Goal: Task Accomplishment & Management: Manage account settings

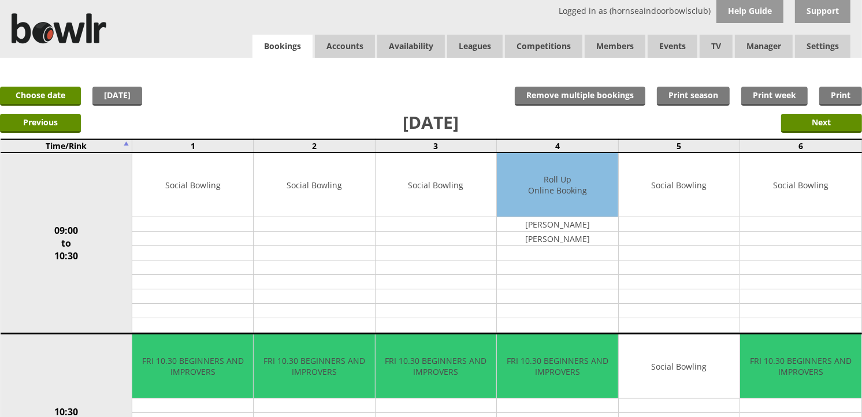
click at [256, 49] on link "Bookings" at bounding box center [283, 47] width 60 height 24
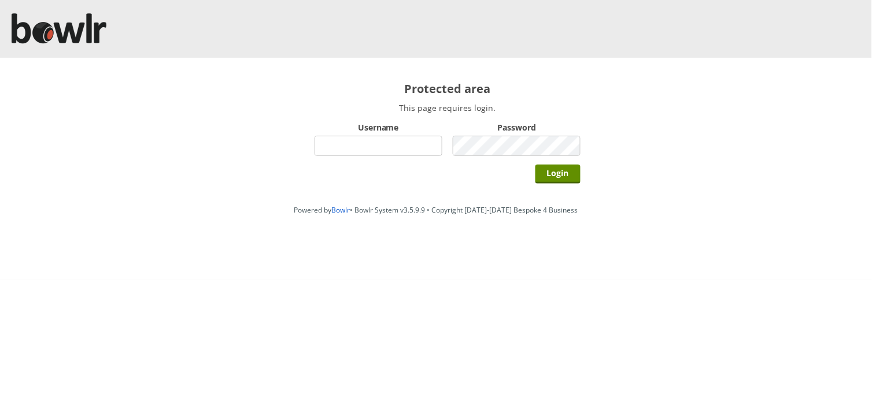
click at [365, 153] on input "Username" at bounding box center [378, 146] width 128 height 20
type input "hornseaindoorbowlsclub"
click at [535, 165] on input "Login" at bounding box center [557, 174] width 45 height 19
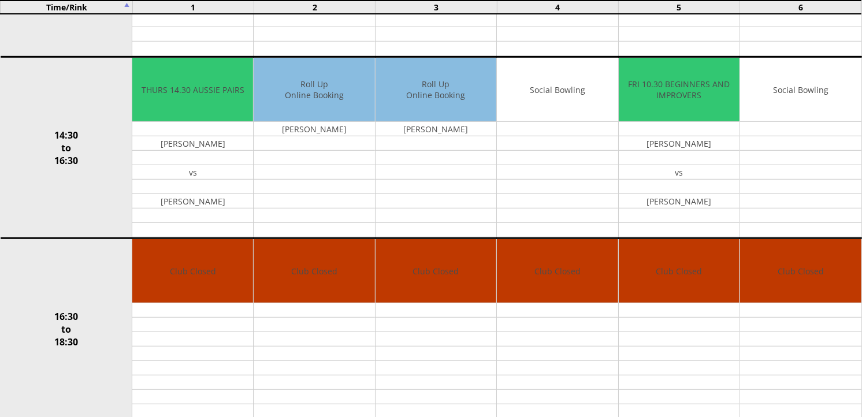
scroll to position [642, 0]
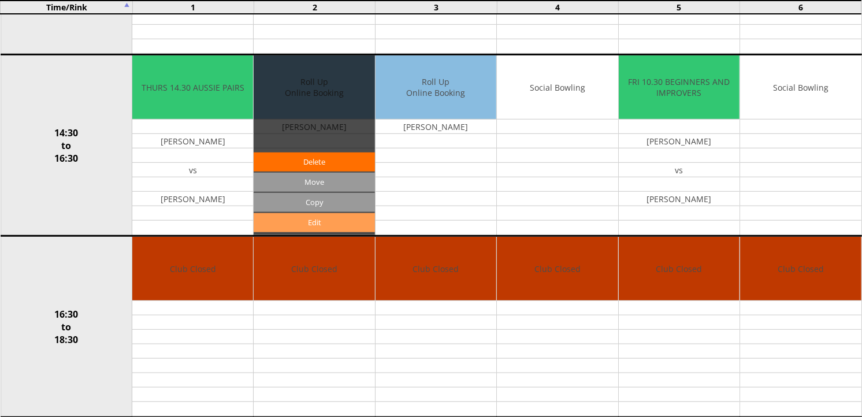
click at [340, 218] on link "Edit" at bounding box center [314, 222] width 121 height 19
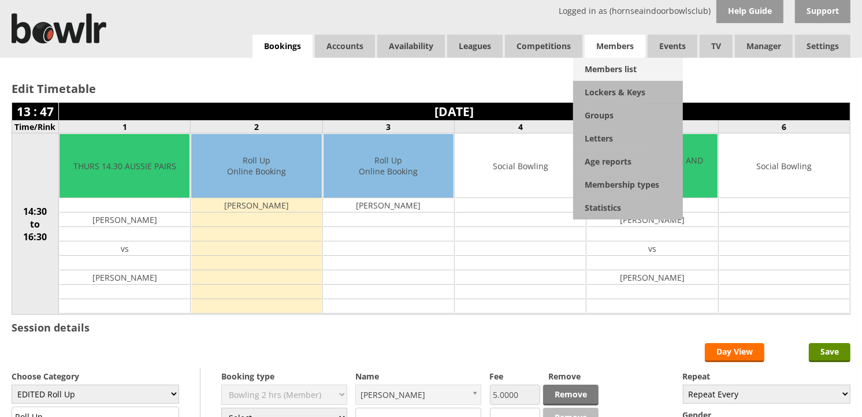
click at [621, 59] on link "Members list" at bounding box center [628, 69] width 110 height 23
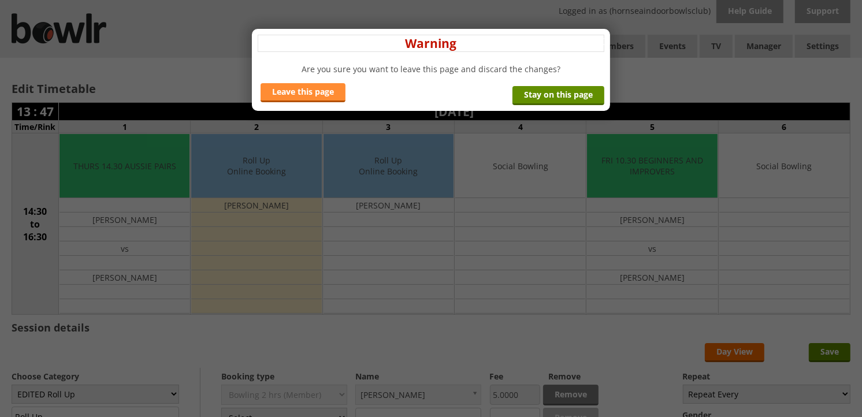
click at [285, 94] on link "Leave this page" at bounding box center [303, 92] width 85 height 19
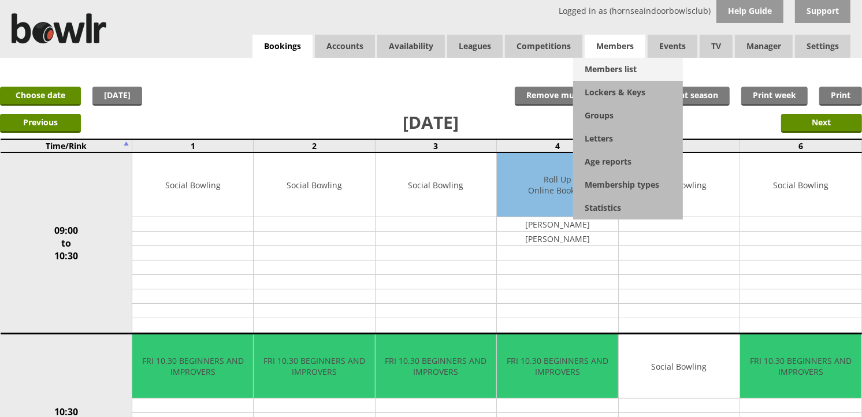
click at [610, 61] on link "Members list" at bounding box center [628, 69] width 110 height 23
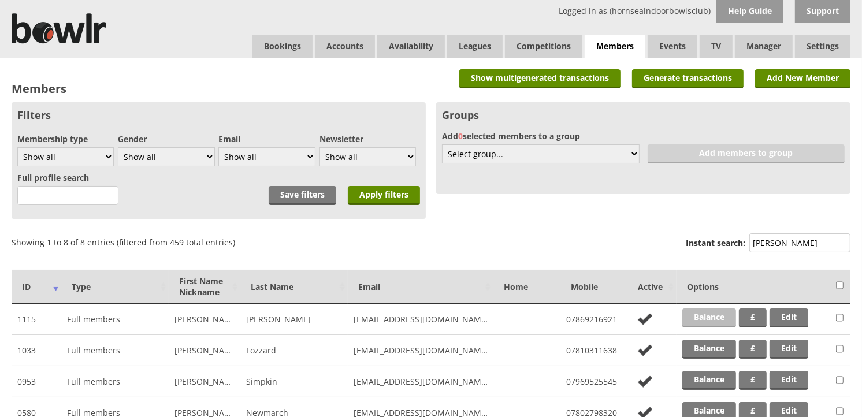
type input "ian g"
click at [704, 314] on link "Balance" at bounding box center [710, 318] width 54 height 19
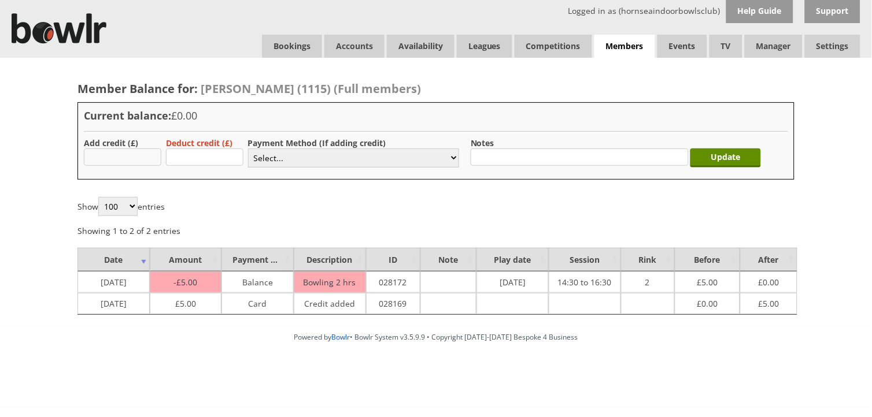
click at [117, 158] on input "text" at bounding box center [122, 157] width 77 height 17
type input "5.00"
click at [266, 158] on select "Select... Cash Card Cheque Bank Transfer Other Member Card Gift Voucher Balance" at bounding box center [353, 158] width 211 height 19
select select "1"
click at [248, 149] on select "Select... Cash Card Cheque Bank Transfer Other Member Card Gift Voucher Balance" at bounding box center [353, 158] width 211 height 19
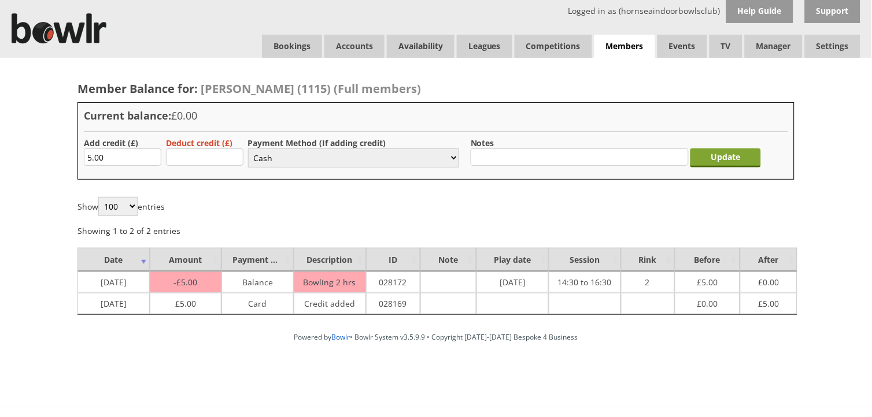
click at [753, 151] on input "Update" at bounding box center [725, 158] width 71 height 19
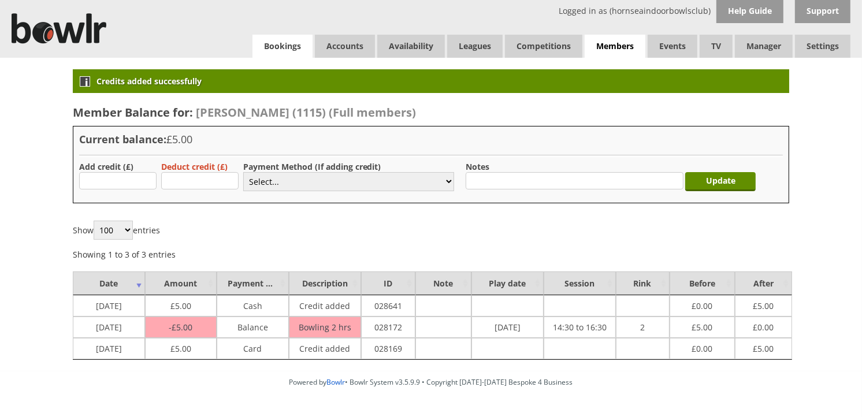
click at [274, 40] on link "Bookings" at bounding box center [283, 46] width 60 height 23
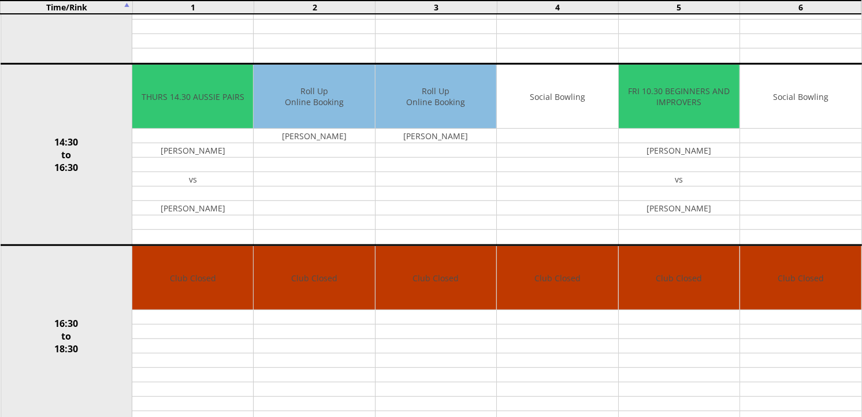
scroll to position [642, 0]
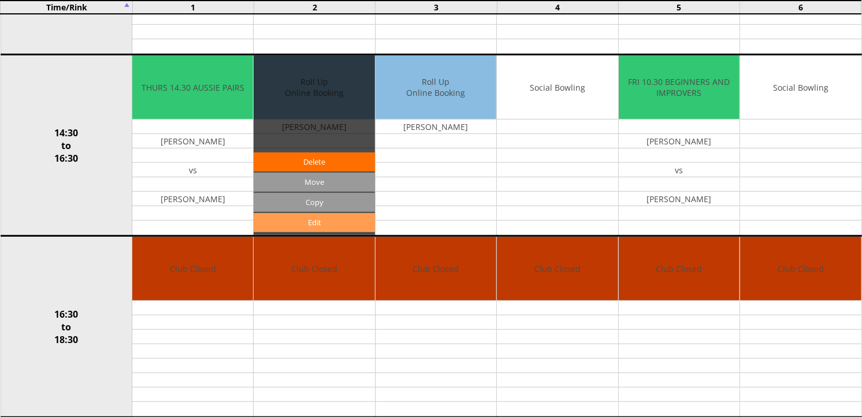
click at [310, 215] on link "Edit" at bounding box center [314, 222] width 121 height 19
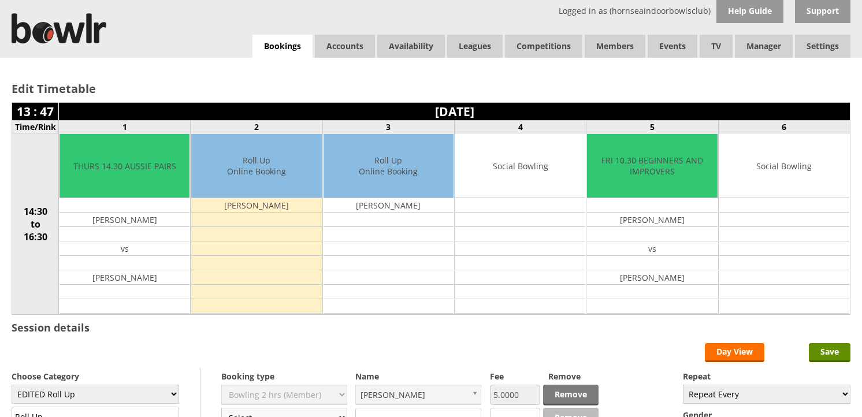
click at [298, 408] on select "Select... Club Competition (Member) Club Competition (Visitor) National (Member…" at bounding box center [284, 418] width 126 height 20
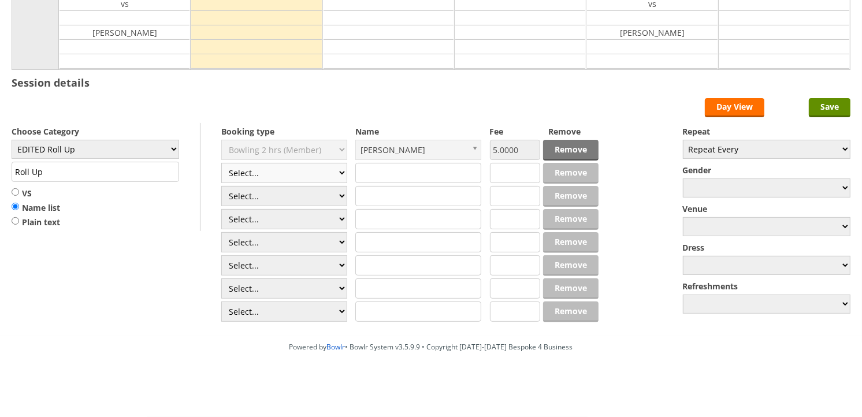
scroll to position [247, 0]
select select "1_50"
click at [221, 163] on select "Select... Club Competition (Member) Club Competition (Visitor) National (Member…" at bounding box center [284, 173] width 126 height 20
type input "EDITED Roll Up"
type input "5.0000"
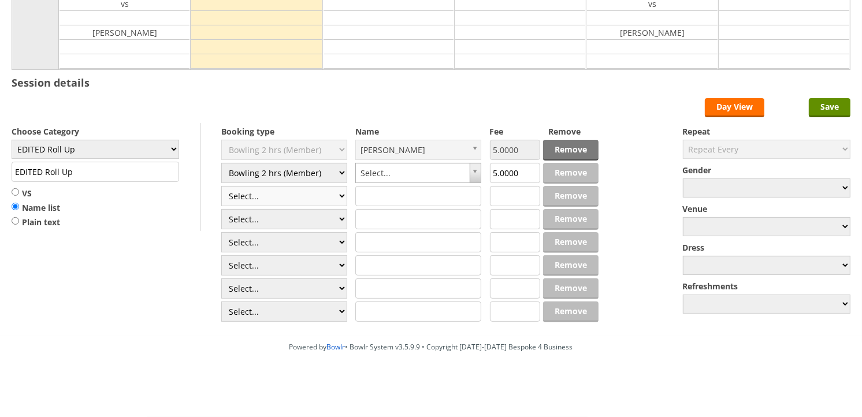
click at [288, 189] on select "Select... Club Competition (Member) Club Competition (Visitor) National (Member…" at bounding box center [284, 196] width 126 height 20
select select "1_50"
click at [221, 186] on select "Select... Club Competition (Member) Club Competition (Visitor) National (Member…" at bounding box center [284, 196] width 126 height 20
type input "5.0000"
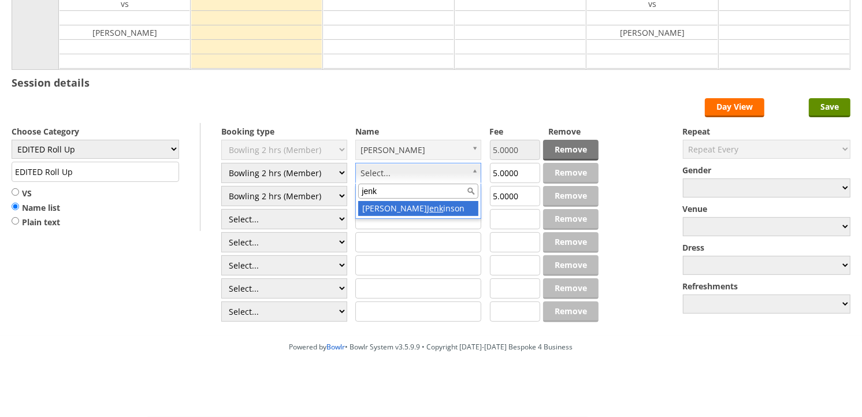
type input "jenk"
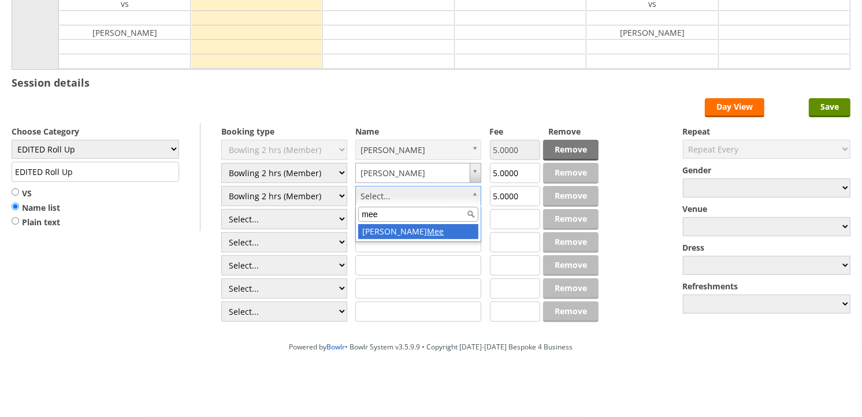
type input "mee"
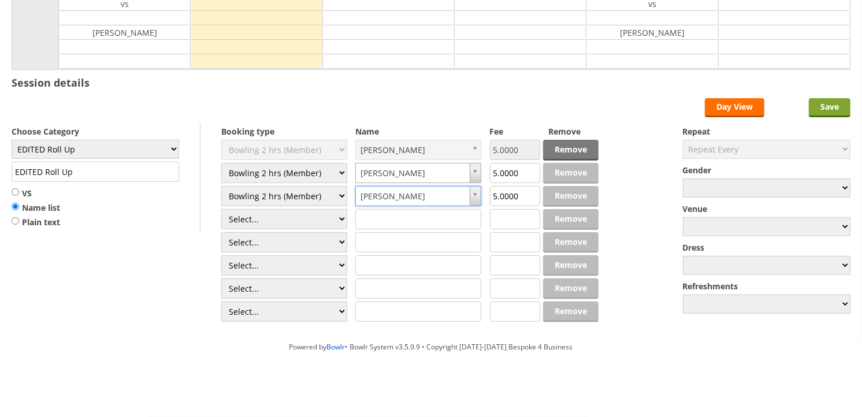
click at [846, 99] on input "Save" at bounding box center [830, 107] width 42 height 19
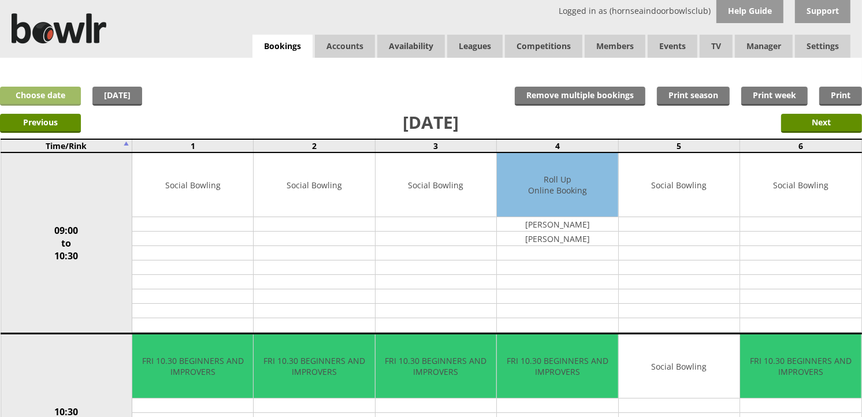
click at [66, 99] on link "Choose date" at bounding box center [40, 96] width 81 height 19
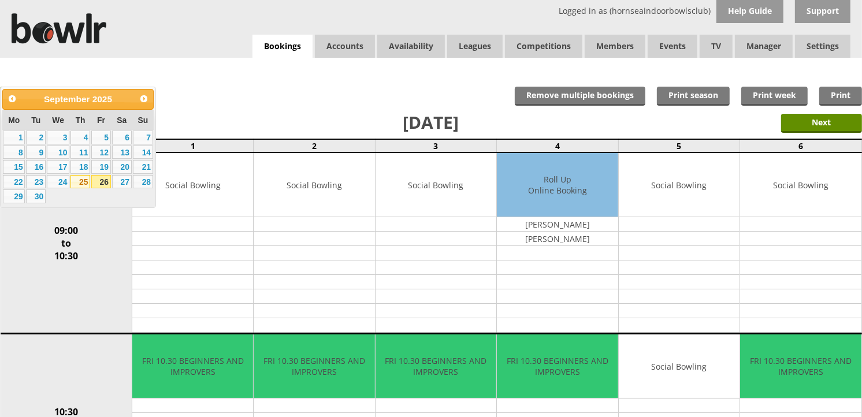
click at [82, 186] on link "25" at bounding box center [81, 182] width 20 height 14
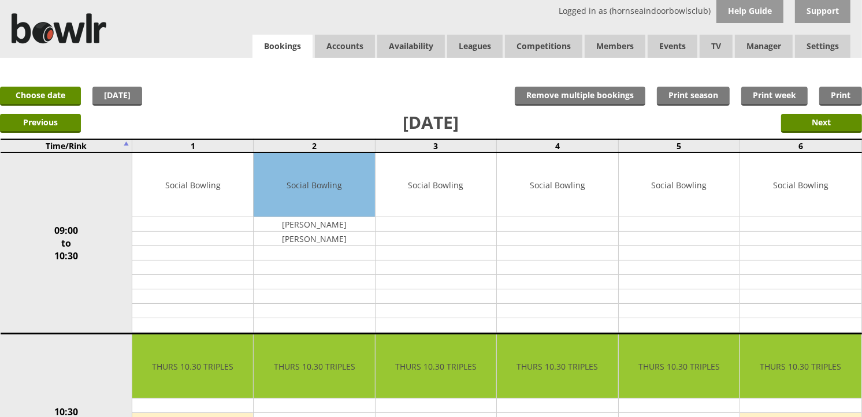
click at [296, 55] on link "Bookings" at bounding box center [283, 47] width 60 height 24
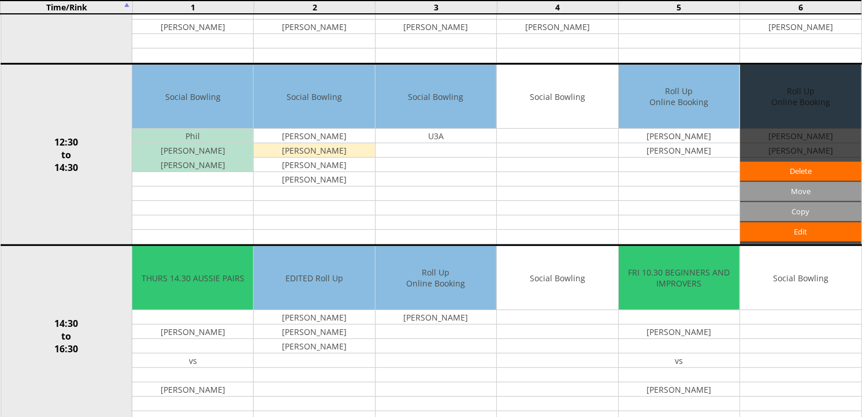
scroll to position [449, 0]
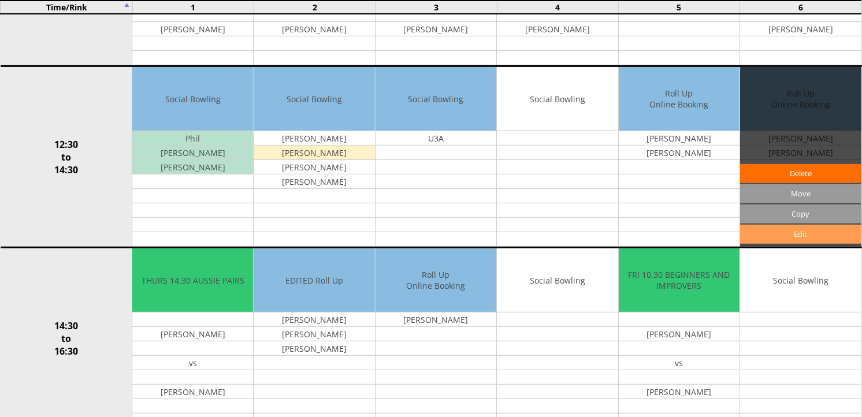
click at [791, 235] on link "Edit" at bounding box center [800, 234] width 121 height 19
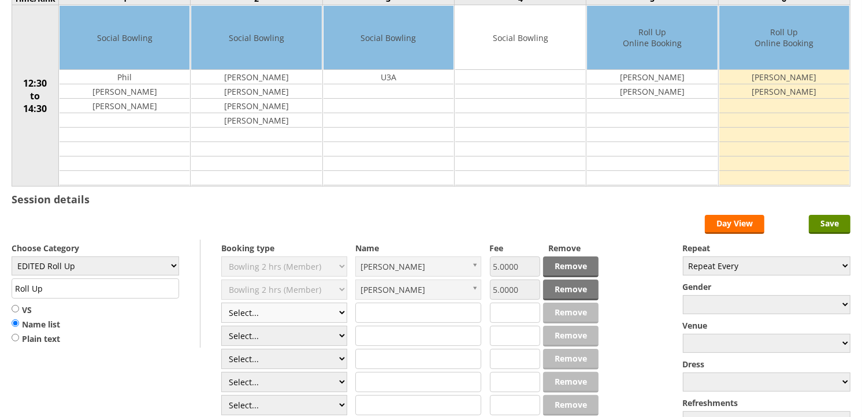
scroll to position [128, 0]
click at [250, 311] on select "Select... Club Competition (Member) Club Competition (Visitor) National (Member…" at bounding box center [284, 313] width 126 height 20
select select "1_50"
click at [221, 303] on select "Select... Club Competition (Member) Club Competition (Visitor) National (Member…" at bounding box center [284, 313] width 126 height 20
type input "EDITED Roll Up"
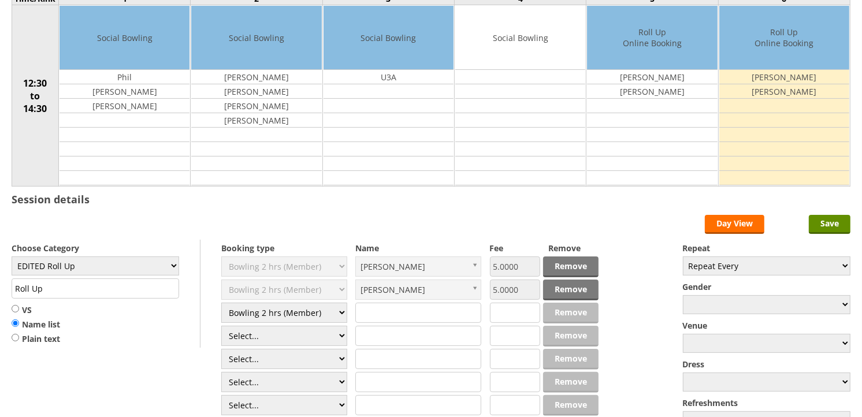
type input "5.0000"
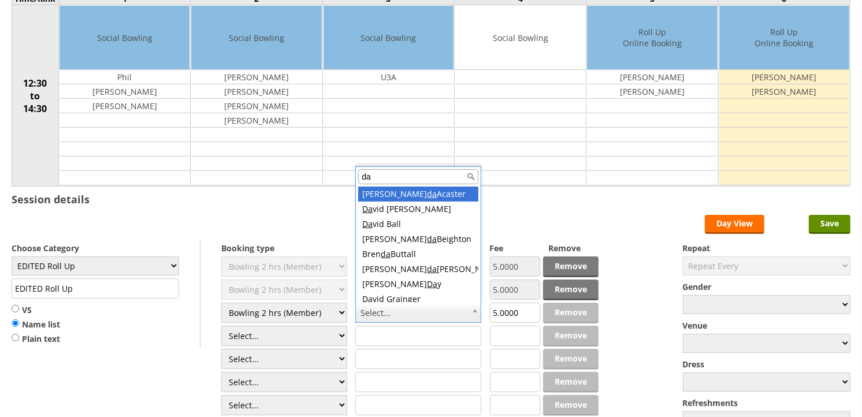
type input "dav"
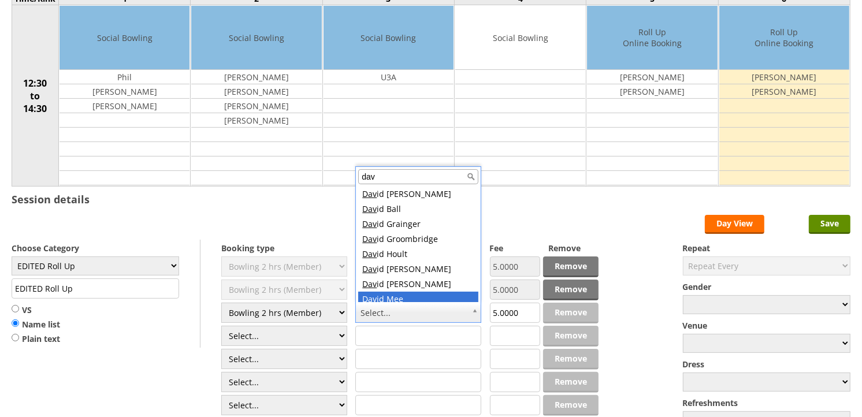
scroll to position [3, 0]
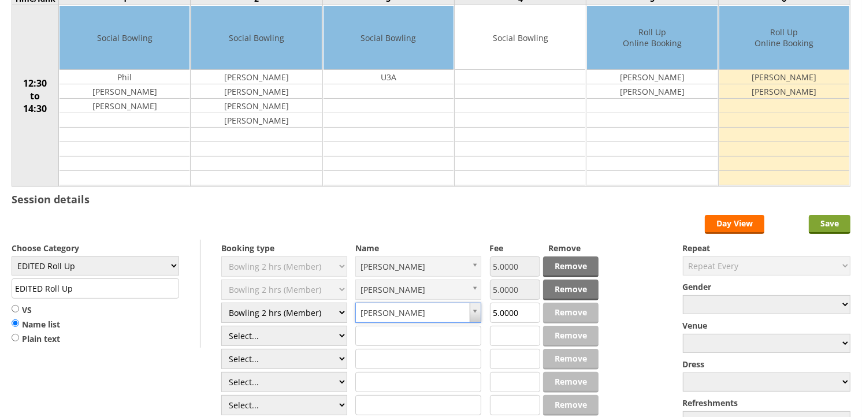
click at [818, 220] on input "Save" at bounding box center [830, 224] width 42 height 19
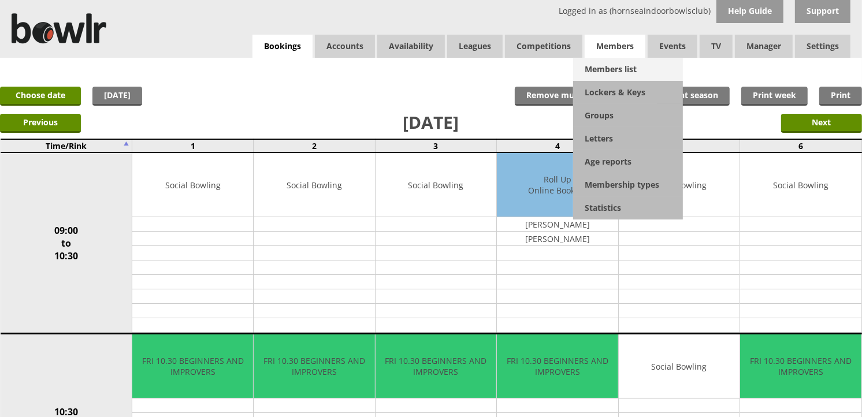
click at [631, 73] on link "Members list" at bounding box center [628, 69] width 110 height 23
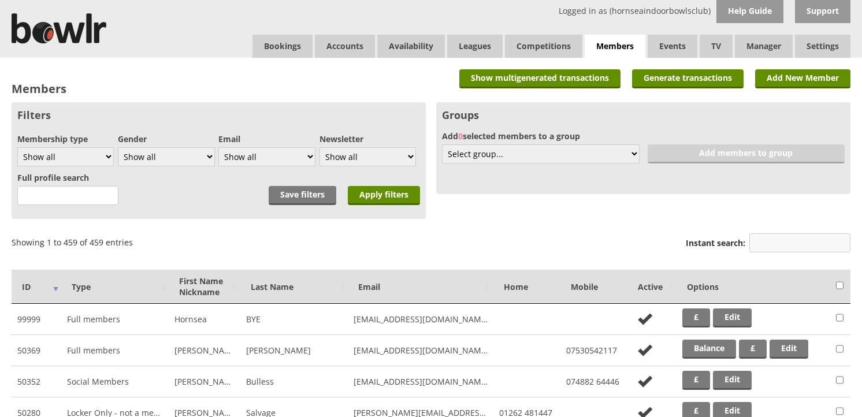
click at [769, 238] on input "Instant search:" at bounding box center [800, 243] width 101 height 19
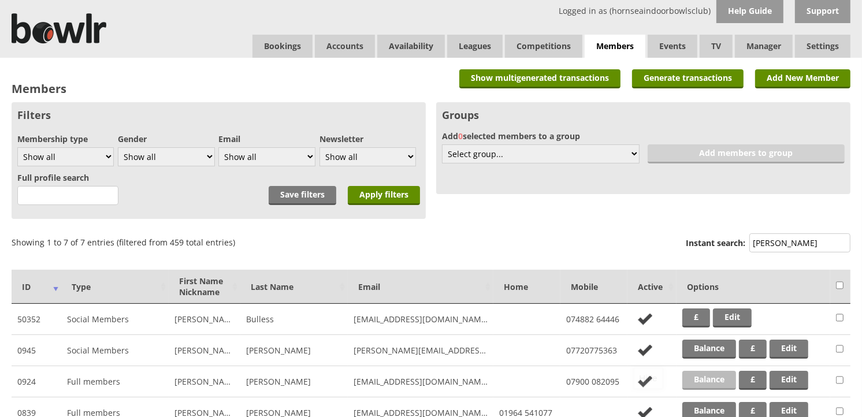
type input "lee"
click at [695, 376] on link "Balance" at bounding box center [710, 380] width 54 height 19
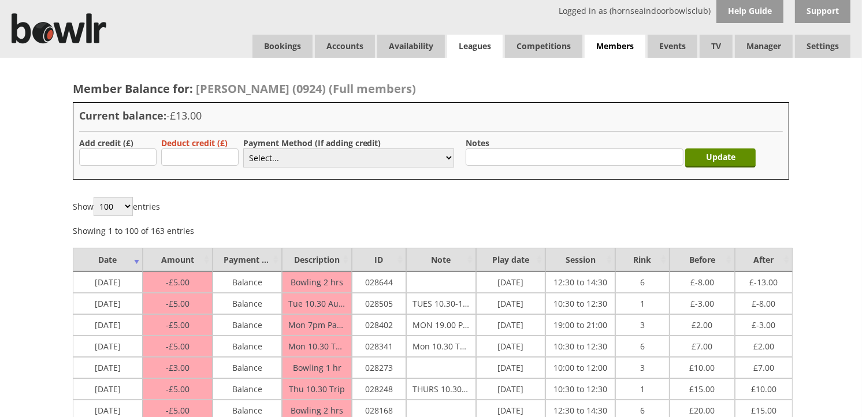
click at [465, 47] on link "Leagues" at bounding box center [474, 46] width 55 height 23
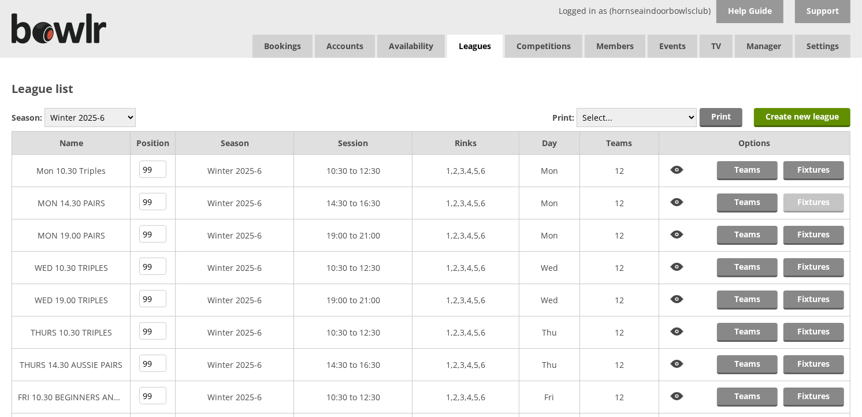
click at [792, 198] on link "Fixtures" at bounding box center [814, 203] width 61 height 19
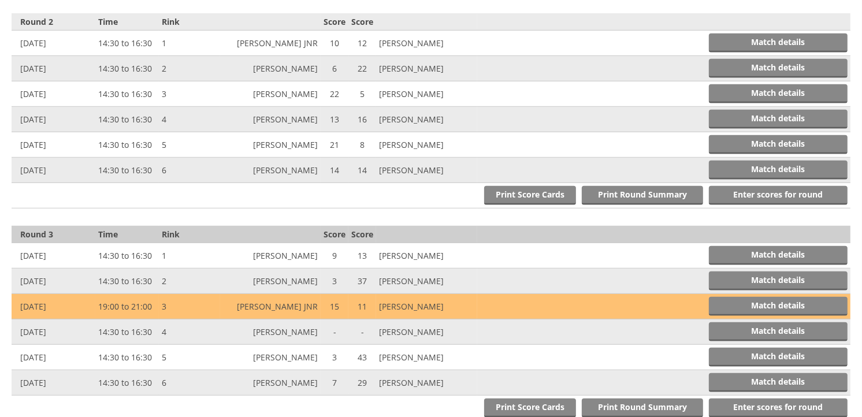
scroll to position [706, 0]
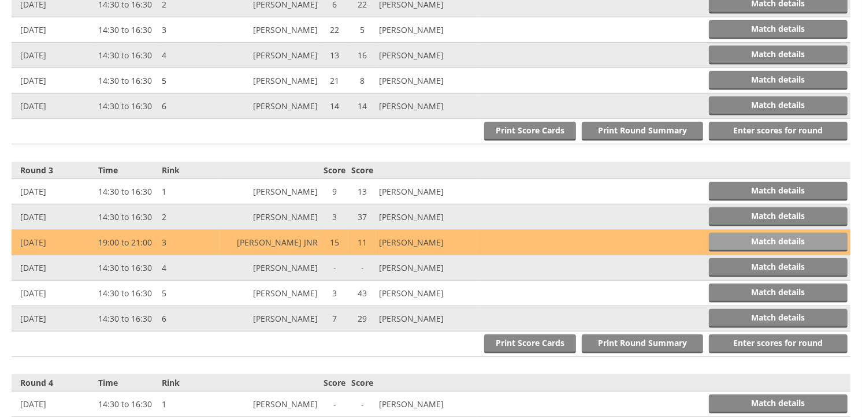
click at [742, 233] on link "Match details" at bounding box center [778, 242] width 139 height 19
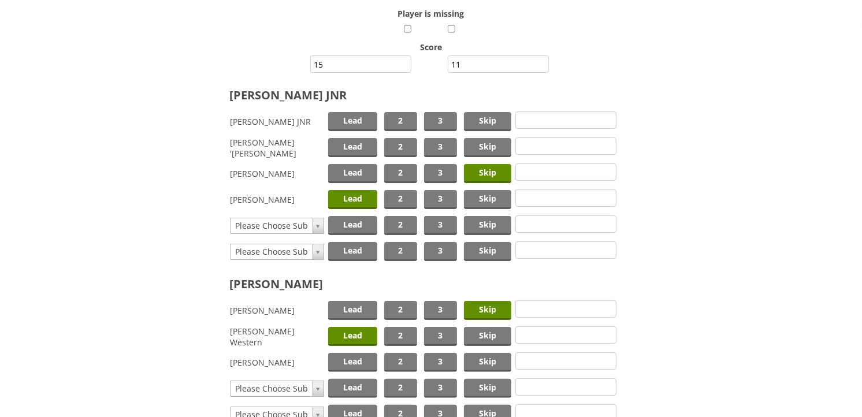
scroll to position [238, 0]
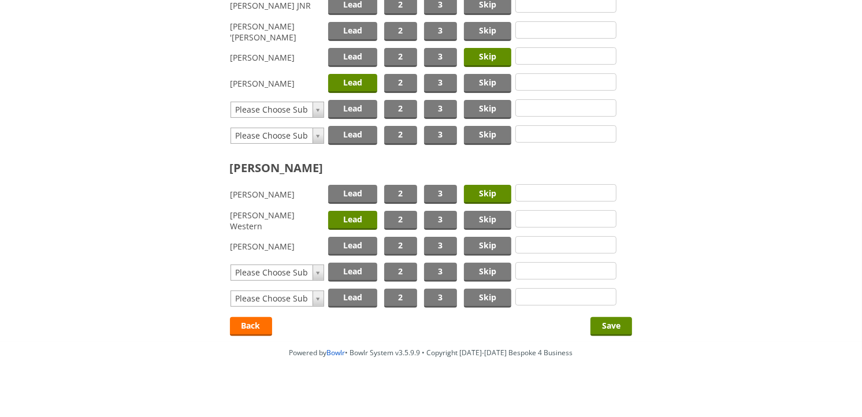
click at [351, 222] on span "Lead" at bounding box center [353, 220] width 50 height 19
click at [353, 238] on span "Lead" at bounding box center [353, 246] width 50 height 19
click at [609, 326] on input "Save" at bounding box center [612, 326] width 42 height 19
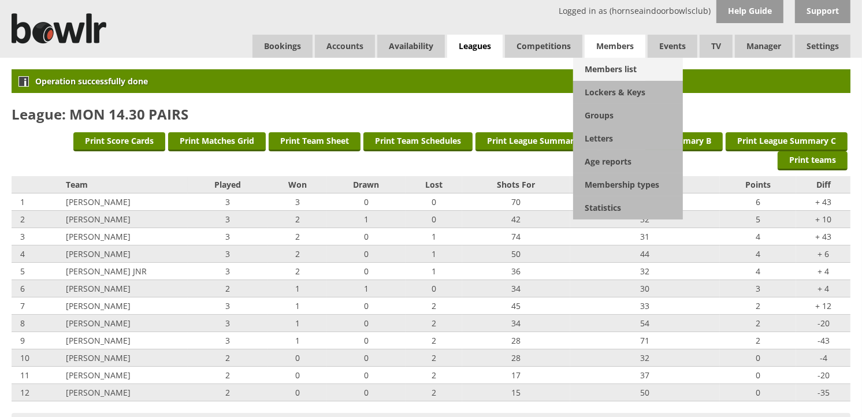
click at [613, 62] on link "Members list" at bounding box center [628, 69] width 110 height 23
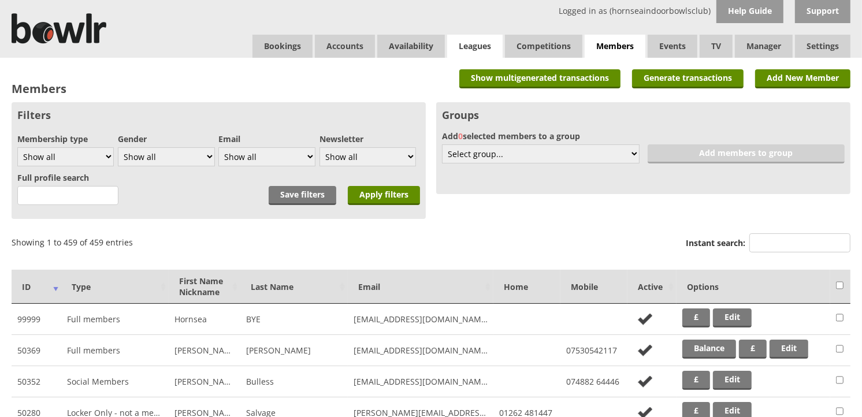
click at [486, 42] on link "Leagues" at bounding box center [474, 46] width 55 height 23
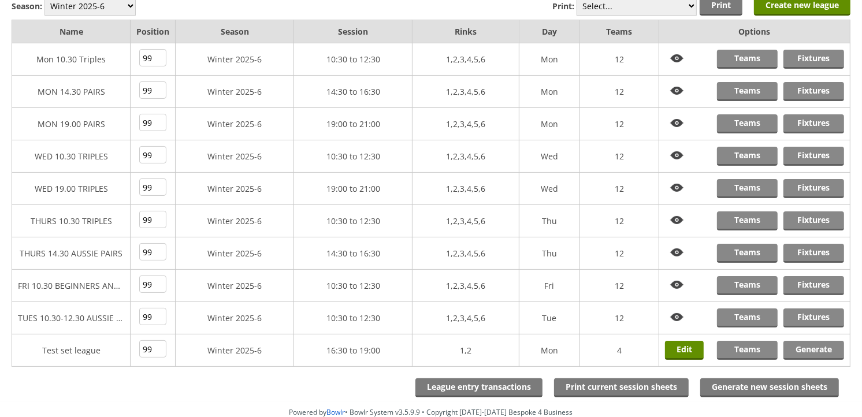
scroll to position [128, 0]
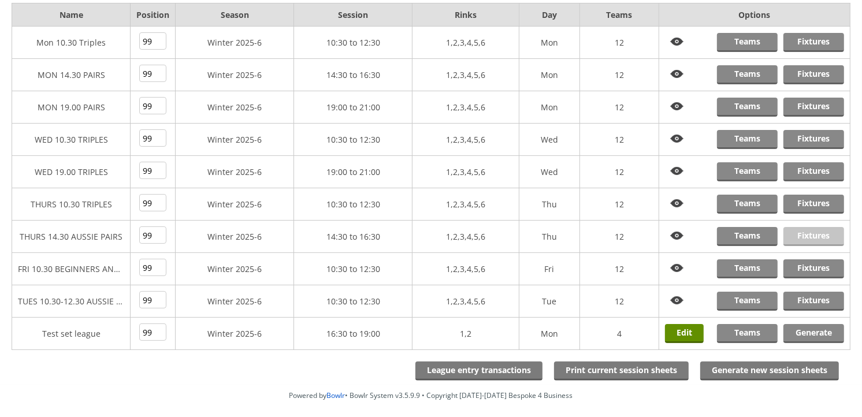
click at [792, 235] on link "Fixtures" at bounding box center [814, 236] width 61 height 19
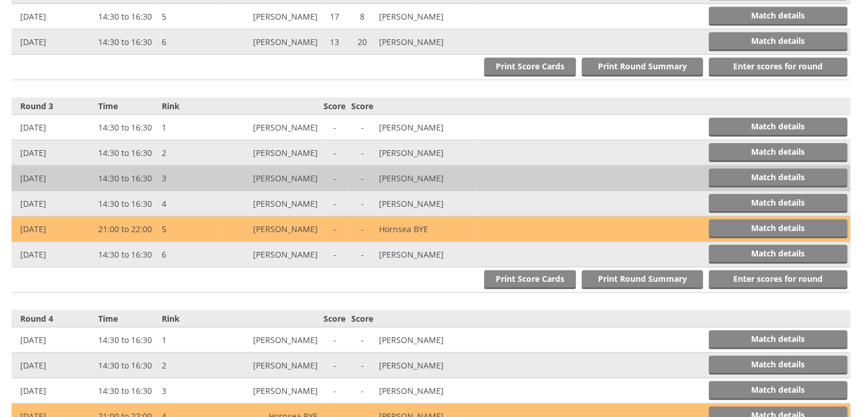
scroll to position [642, 0]
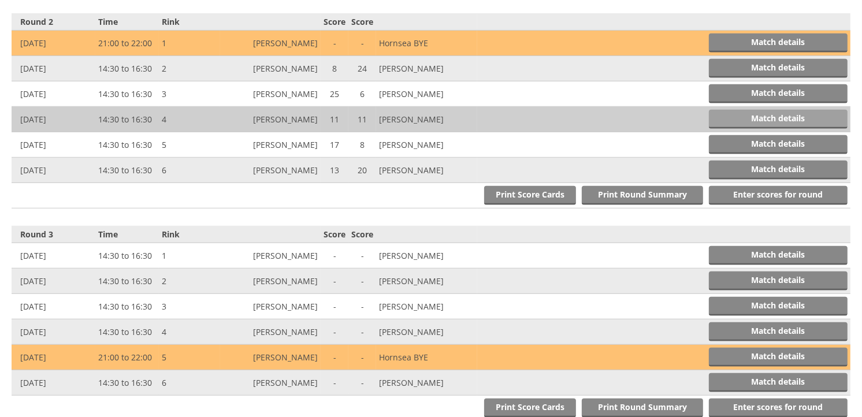
click at [731, 110] on link "Match details" at bounding box center [778, 119] width 139 height 19
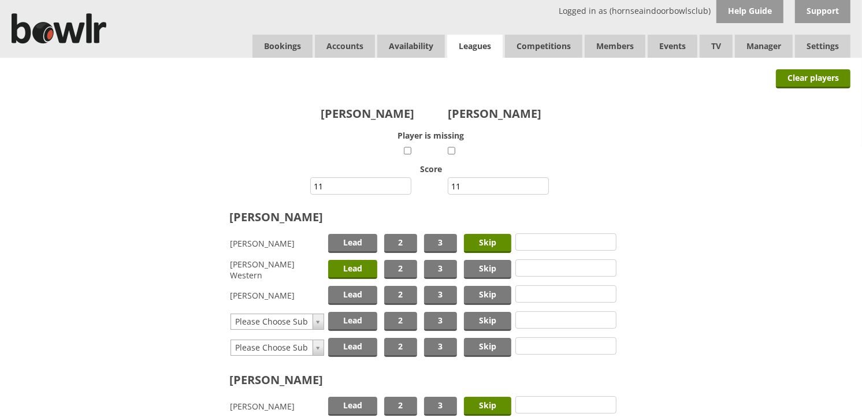
click at [482, 45] on link "Leagues" at bounding box center [474, 47] width 55 height 24
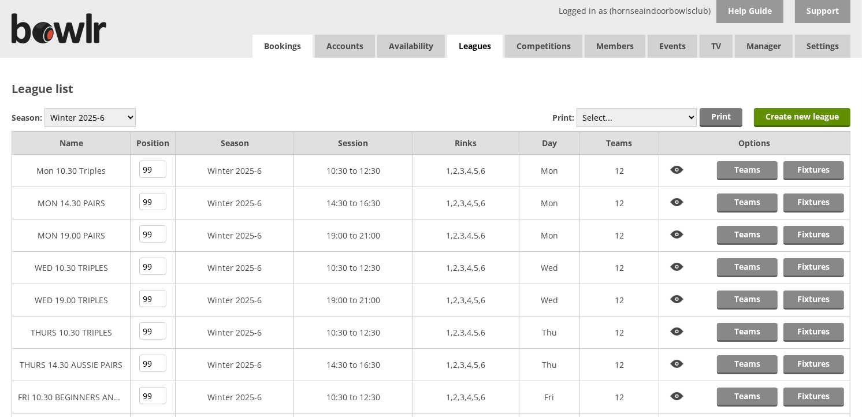
click at [293, 57] on link "Bookings" at bounding box center [283, 46] width 60 height 23
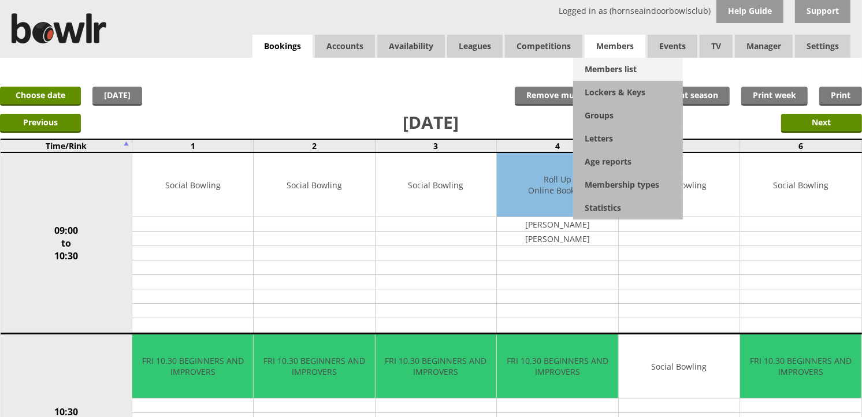
click at [604, 61] on link "Members list" at bounding box center [628, 69] width 110 height 23
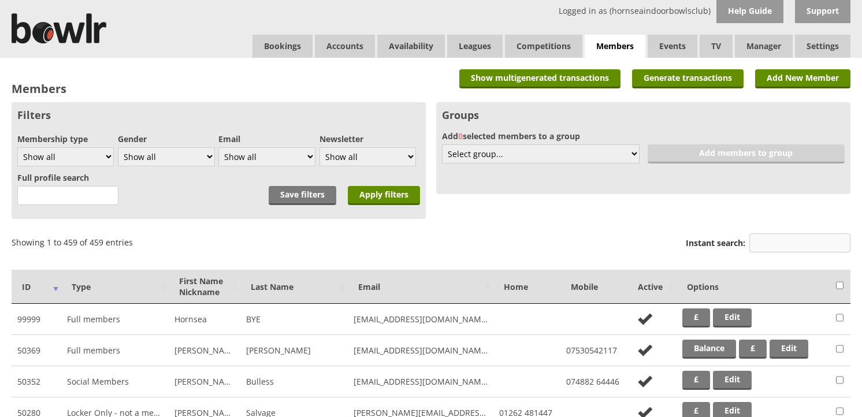
click at [793, 243] on input "Instant search:" at bounding box center [800, 243] width 101 height 19
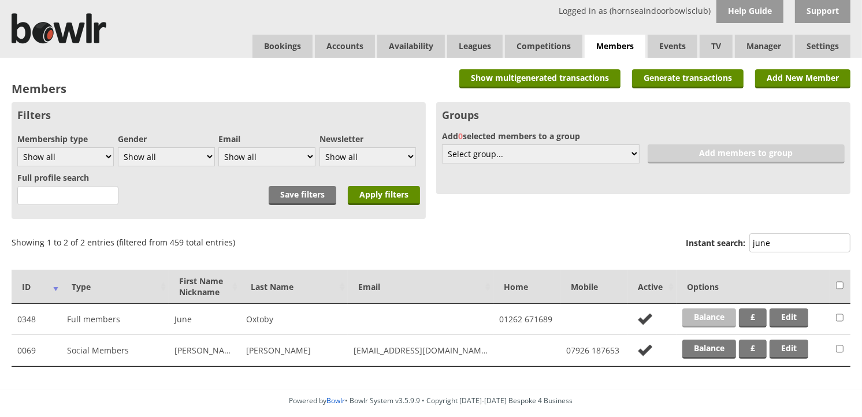
type input "june"
click at [714, 309] on link "Balance" at bounding box center [710, 318] width 54 height 19
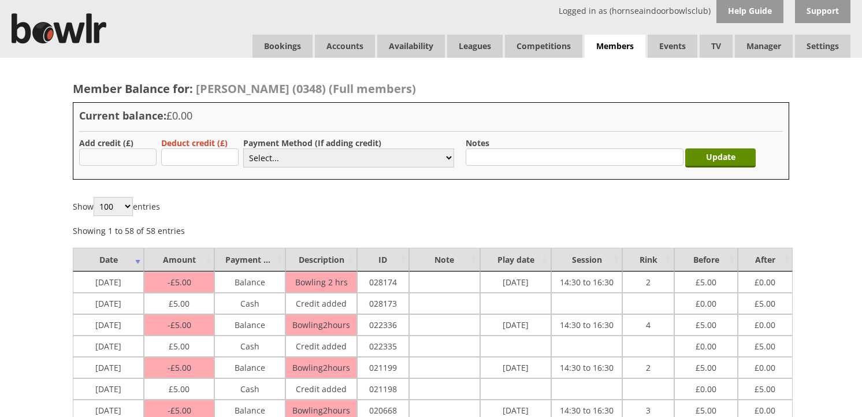
click at [132, 154] on input "text" at bounding box center [117, 157] width 77 height 17
type input "5.00"
click at [268, 162] on select "Select... Cash Card Cheque Bank Transfer Other Member Card Gift Voucher Balance" at bounding box center [348, 158] width 211 height 19
select select "1"
click at [243, 149] on select "Select... Cash Card Cheque Bank Transfer Other Member Card Gift Voucher Balance" at bounding box center [348, 158] width 211 height 19
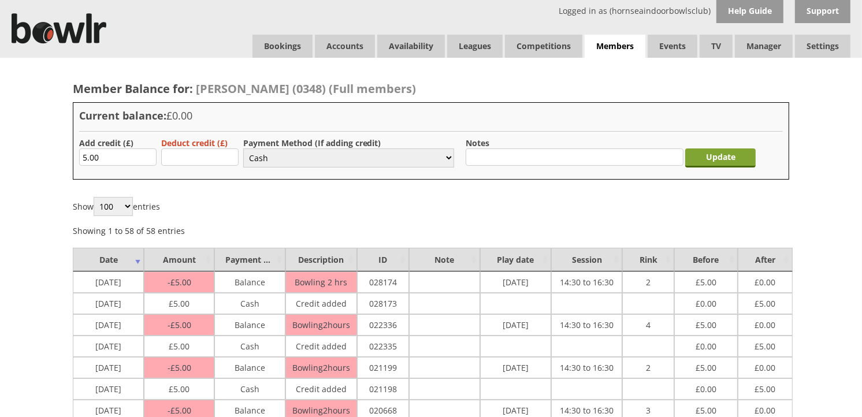
click at [696, 152] on input "Update" at bounding box center [720, 158] width 71 height 19
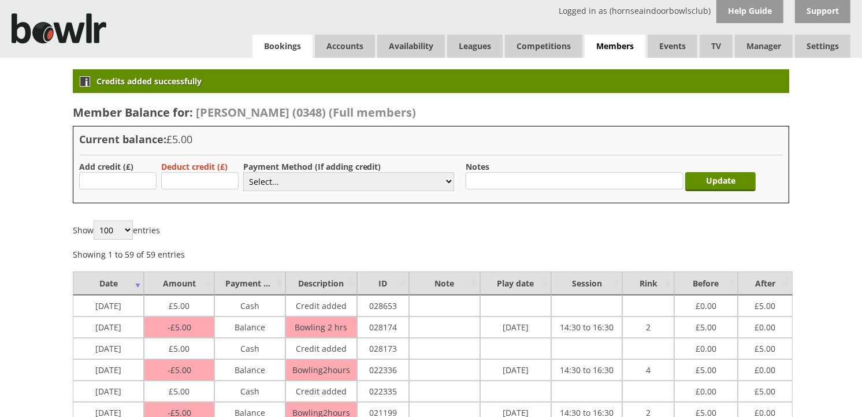
click at [281, 43] on link "Bookings" at bounding box center [283, 46] width 60 height 23
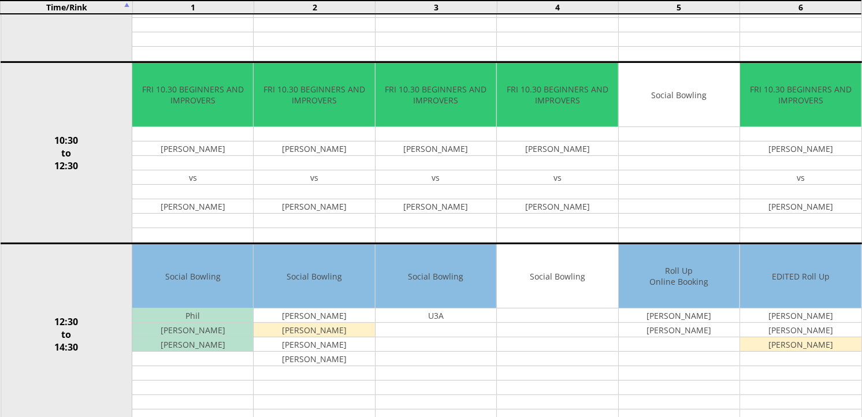
scroll to position [513, 0]
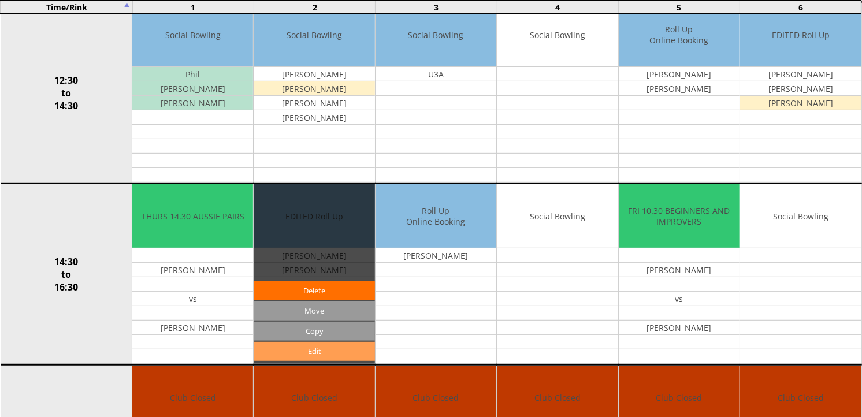
click at [324, 353] on link "Edit" at bounding box center [314, 351] width 121 height 19
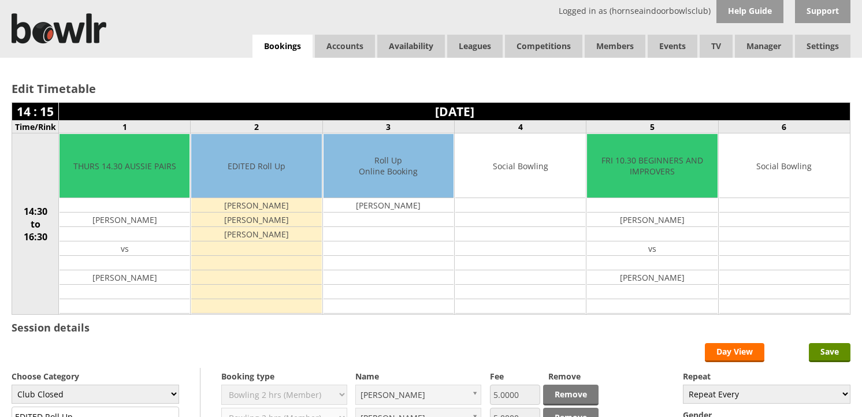
scroll to position [192, 0]
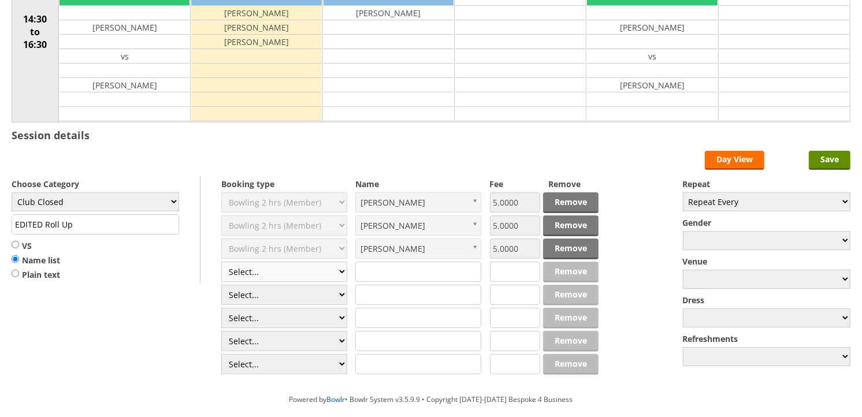
click at [327, 276] on select "Select... Club Competition (Member) Club Competition (Visitor) National (Member…" at bounding box center [284, 272] width 126 height 20
select select "1_50"
click at [221, 262] on select "Select... Club Competition (Member) Club Competition (Visitor) National (Member…" at bounding box center [284, 272] width 126 height 20
type input "Club Closed"
type input "5.0000"
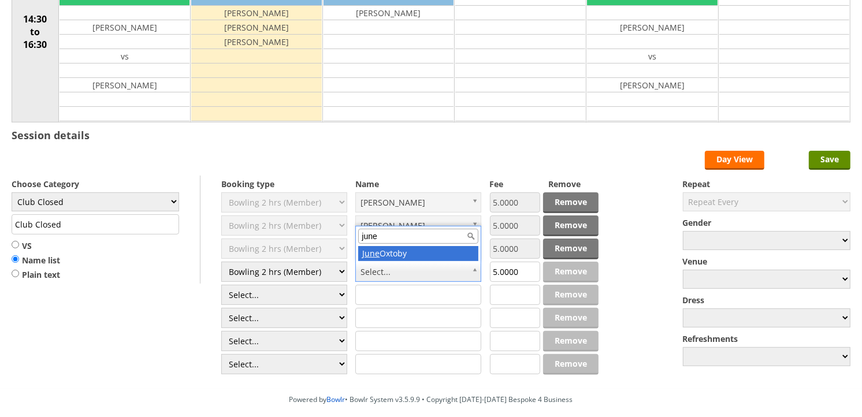
type input "june"
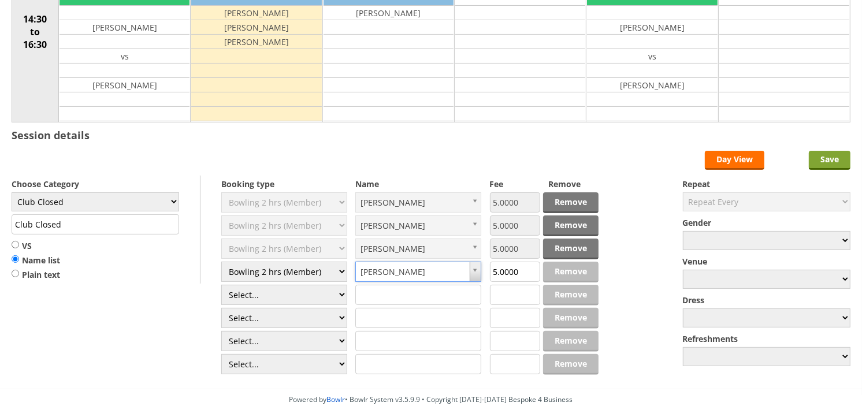
click at [823, 160] on input "Save" at bounding box center [830, 160] width 42 height 19
